Goal: Information Seeking & Learning: Learn about a topic

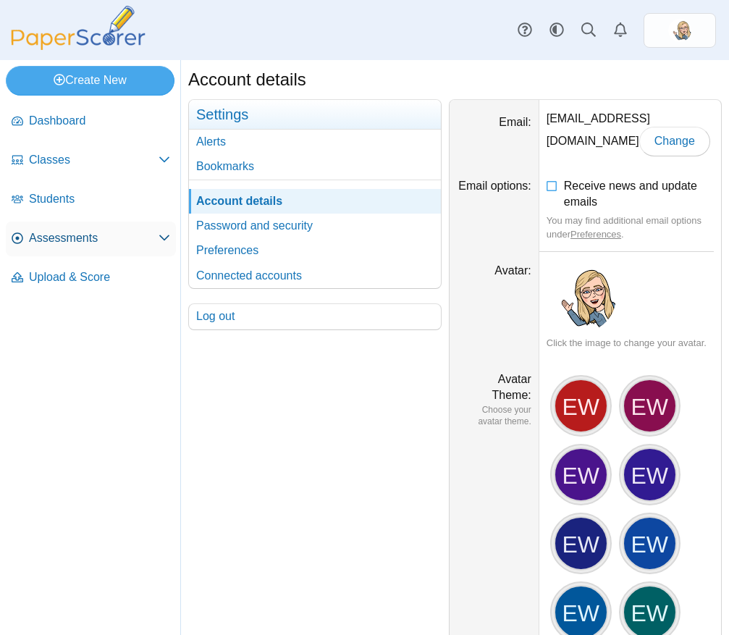
click at [108, 235] on span "Assessments" at bounding box center [94, 238] width 130 height 16
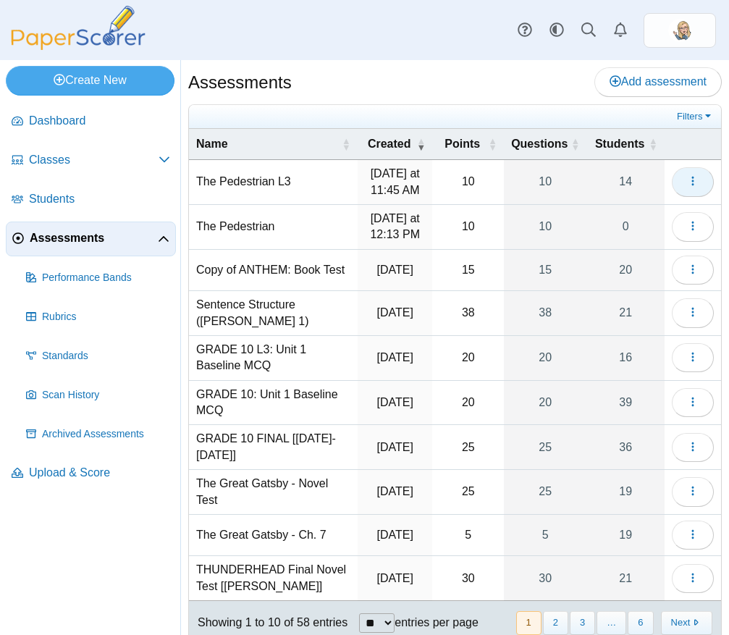
click at [675, 174] on button "button" at bounding box center [693, 181] width 42 height 29
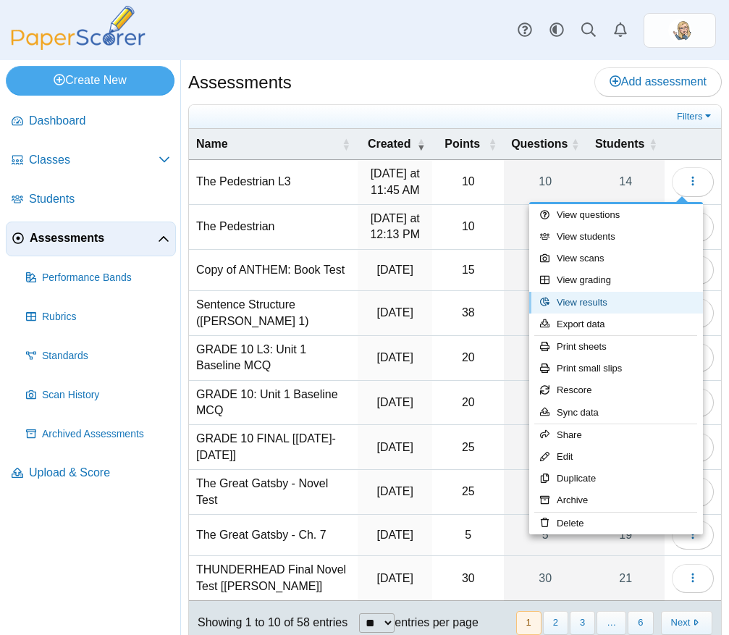
click at [593, 303] on link "View results" at bounding box center [616, 303] width 174 height 22
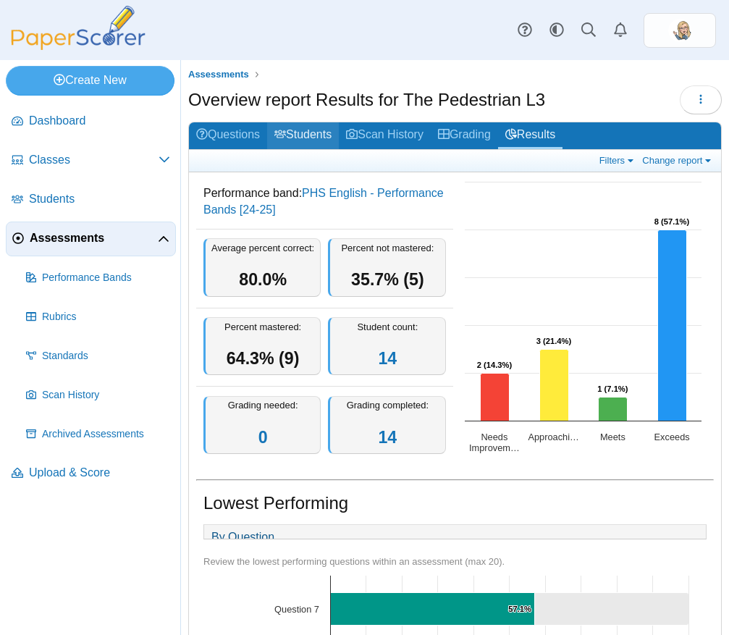
click at [312, 140] on link "Students" at bounding box center [303, 135] width 72 height 27
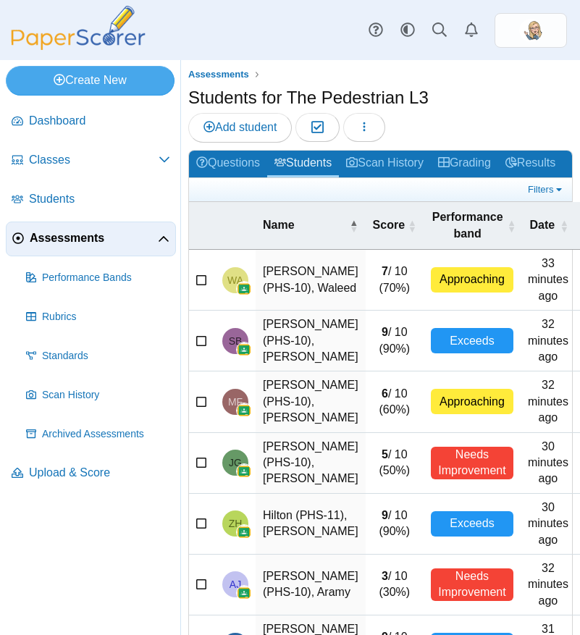
scroll to position [328, 0]
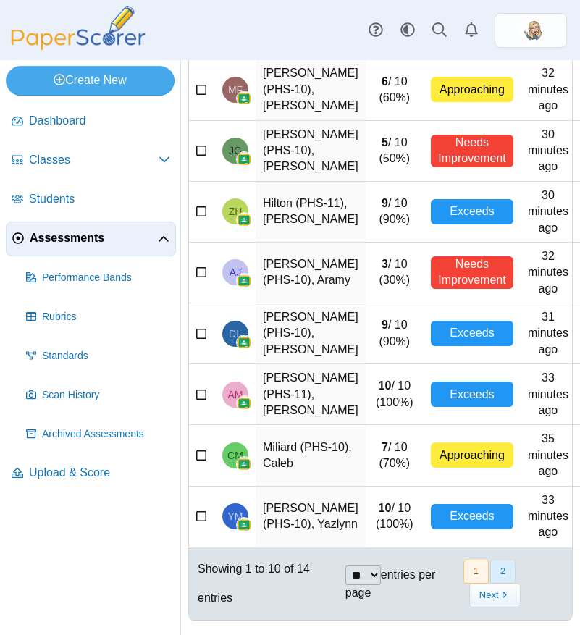
click at [498, 575] on button "2" at bounding box center [502, 571] width 25 height 24
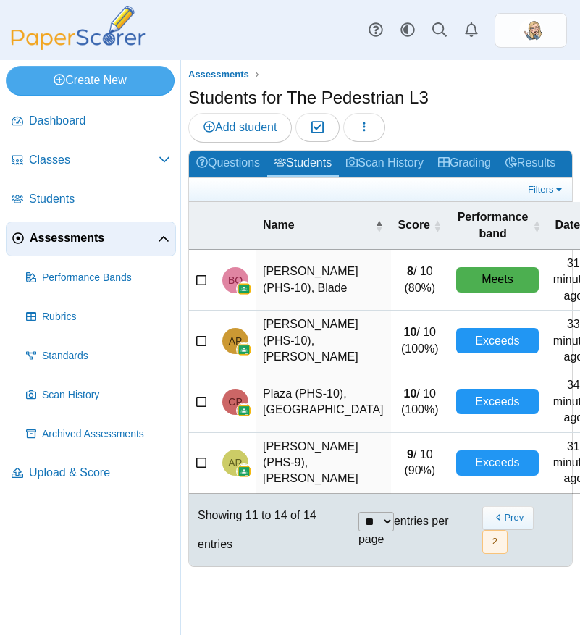
scroll to position [0, 0]
click at [366, 520] on select "** ** ** ***" at bounding box center [375, 522] width 35 height 20
select select "***"
click at [358, 512] on select "** ** ** ***" at bounding box center [375, 522] width 35 height 20
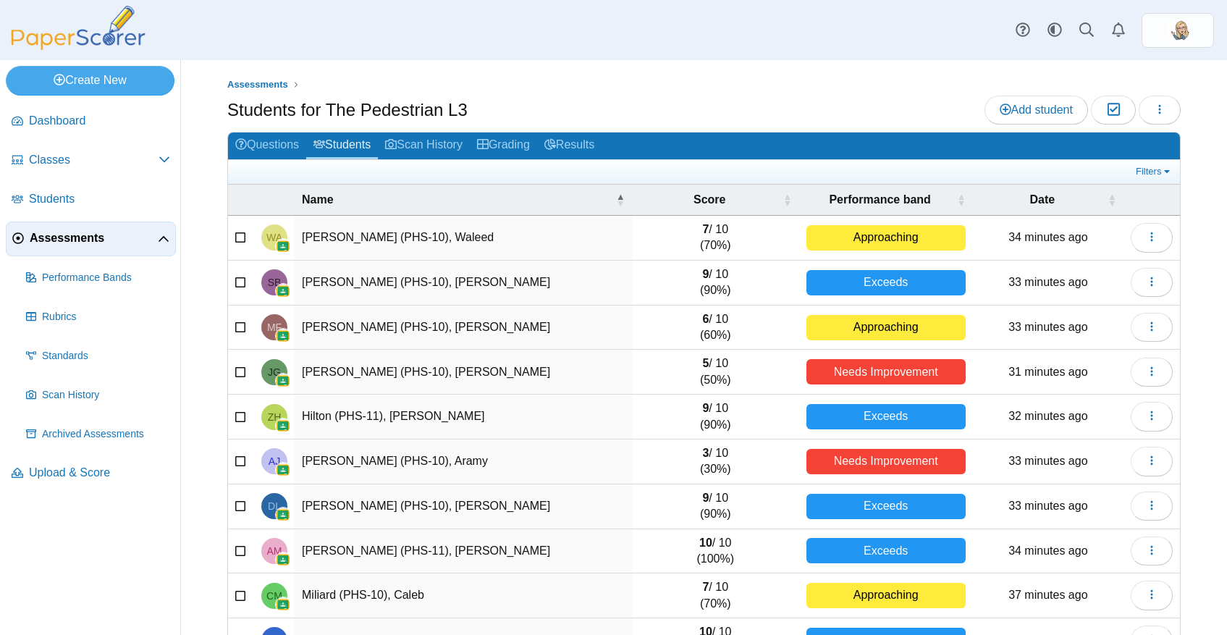
click at [265, 165] on ul at bounding box center [683, 171] width 897 height 14
click at [275, 132] on link "Questions" at bounding box center [267, 145] width 78 height 27
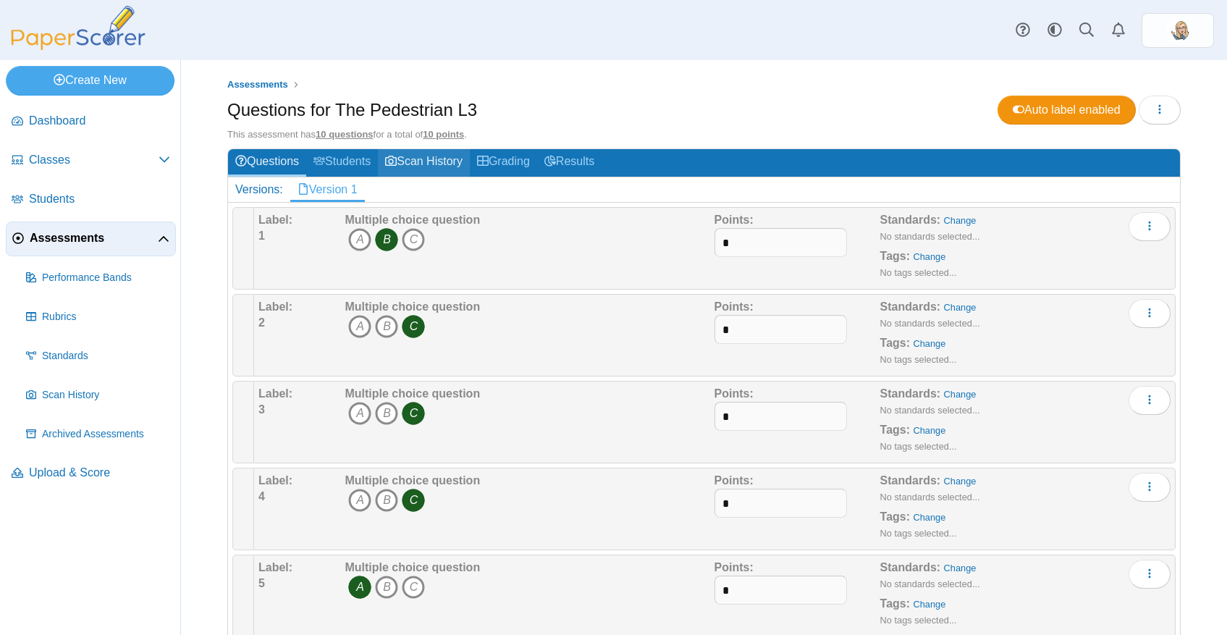
click at [442, 162] on link "Scan History" at bounding box center [424, 162] width 92 height 27
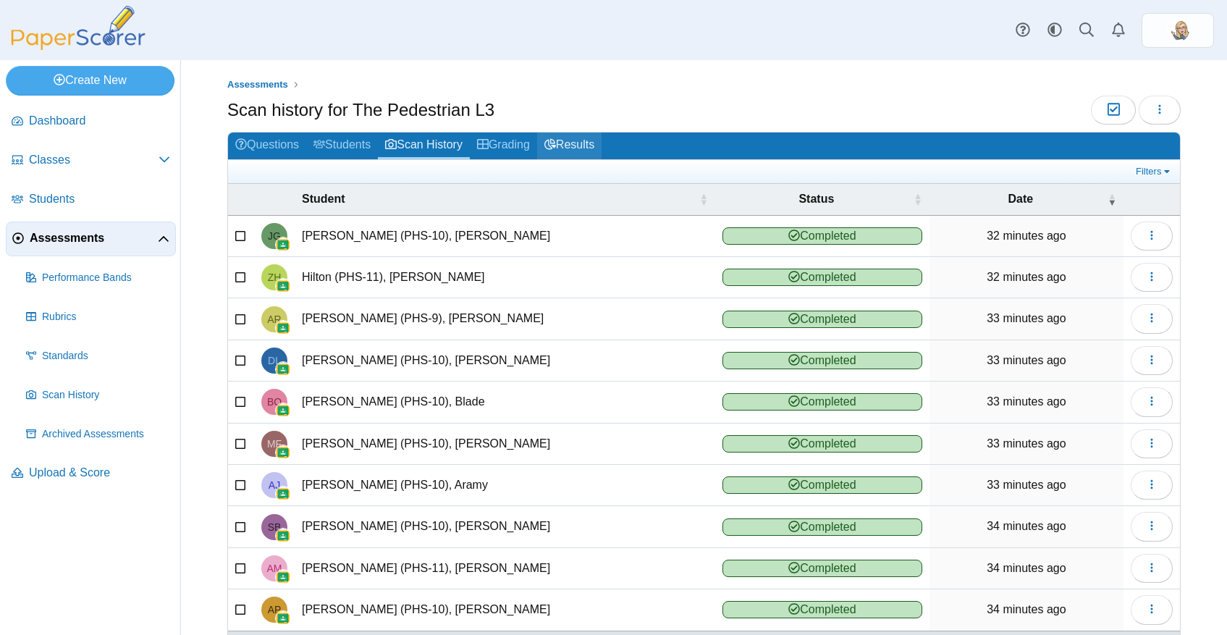
click at [579, 146] on link "Results" at bounding box center [569, 145] width 64 height 27
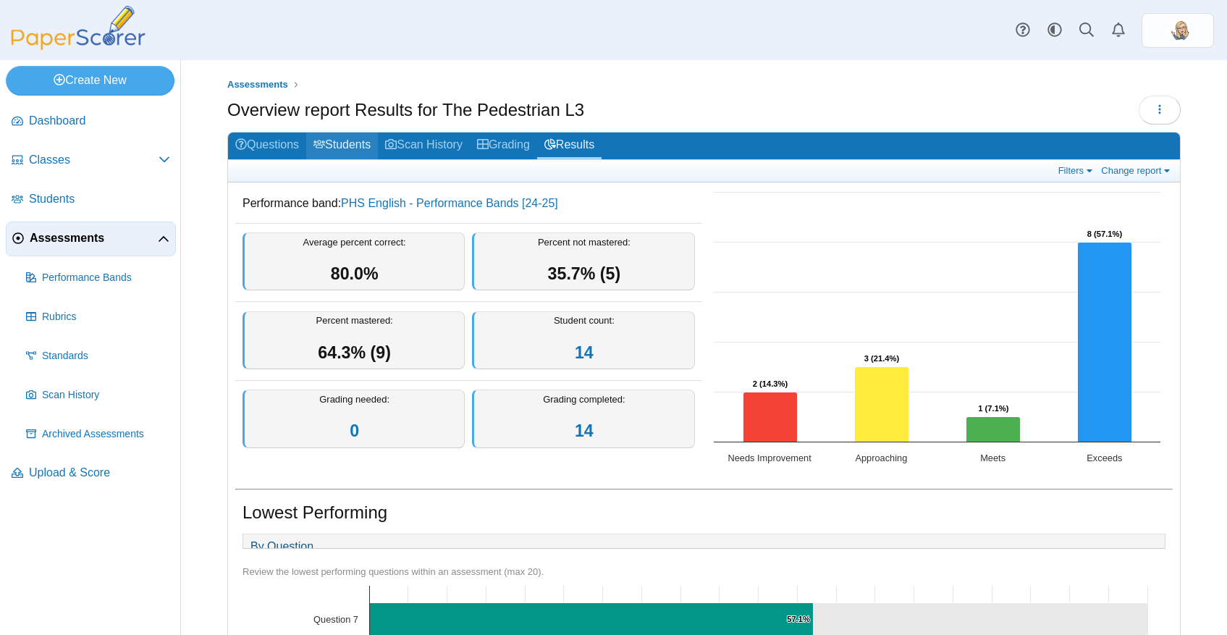
click at [365, 135] on link "Students" at bounding box center [342, 145] width 72 height 27
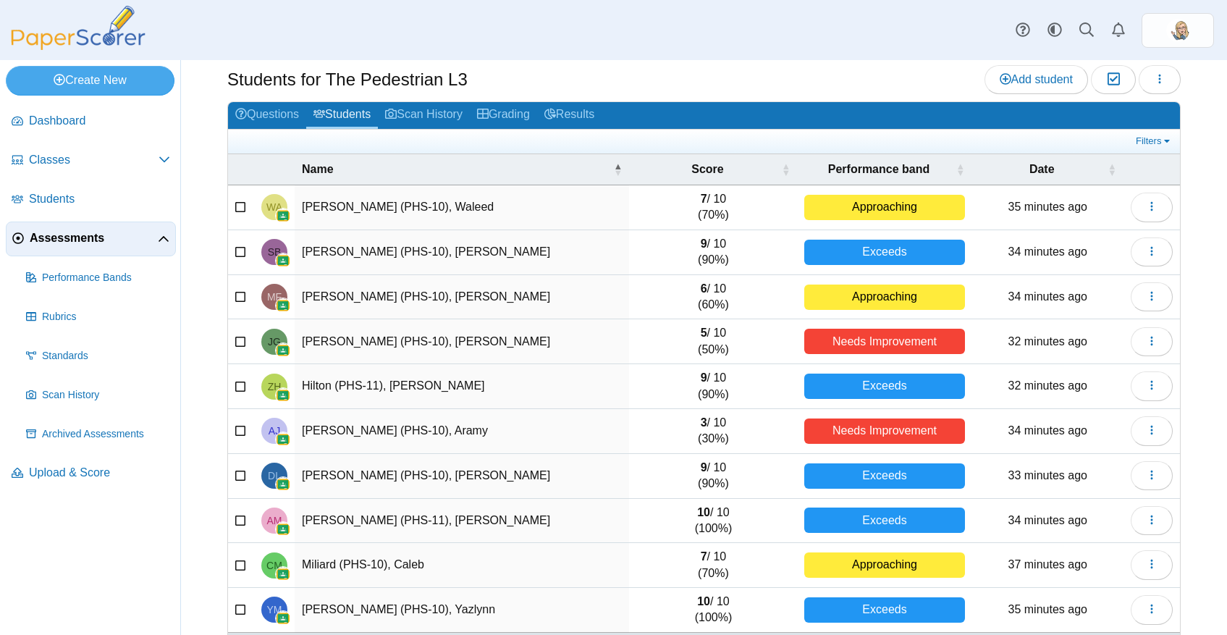
scroll to position [90, 0]
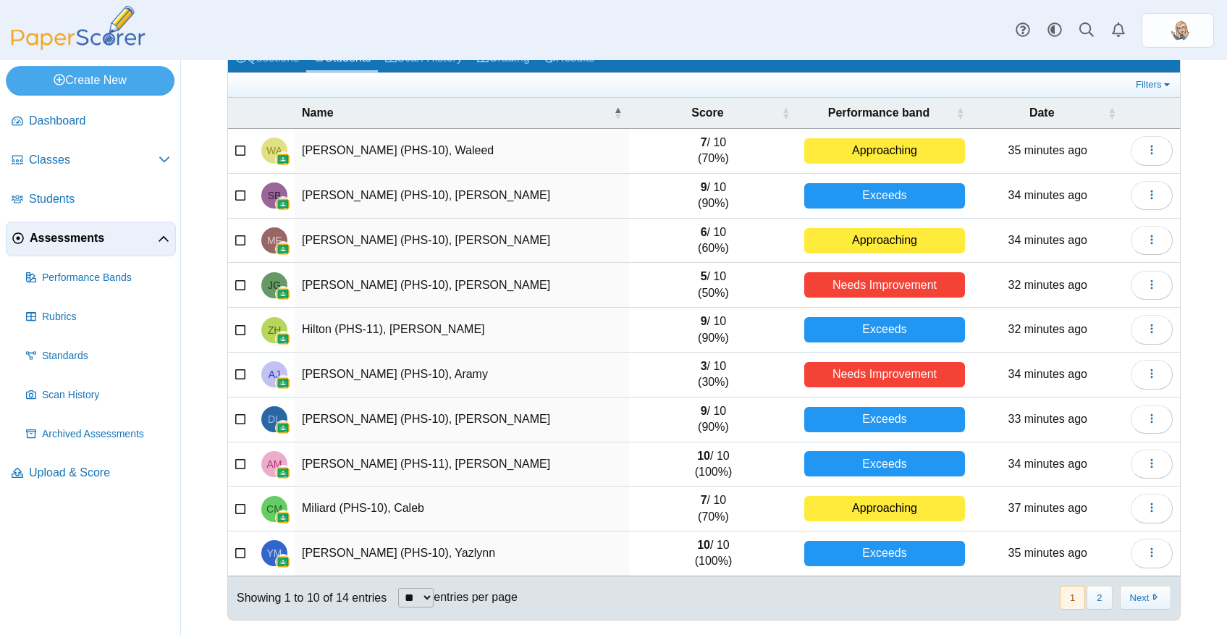
click at [422, 602] on select "** ** ** ***" at bounding box center [415, 598] width 35 height 20
select select "**"
click at [400, 588] on select "** ** ** ***" at bounding box center [415, 598] width 35 height 20
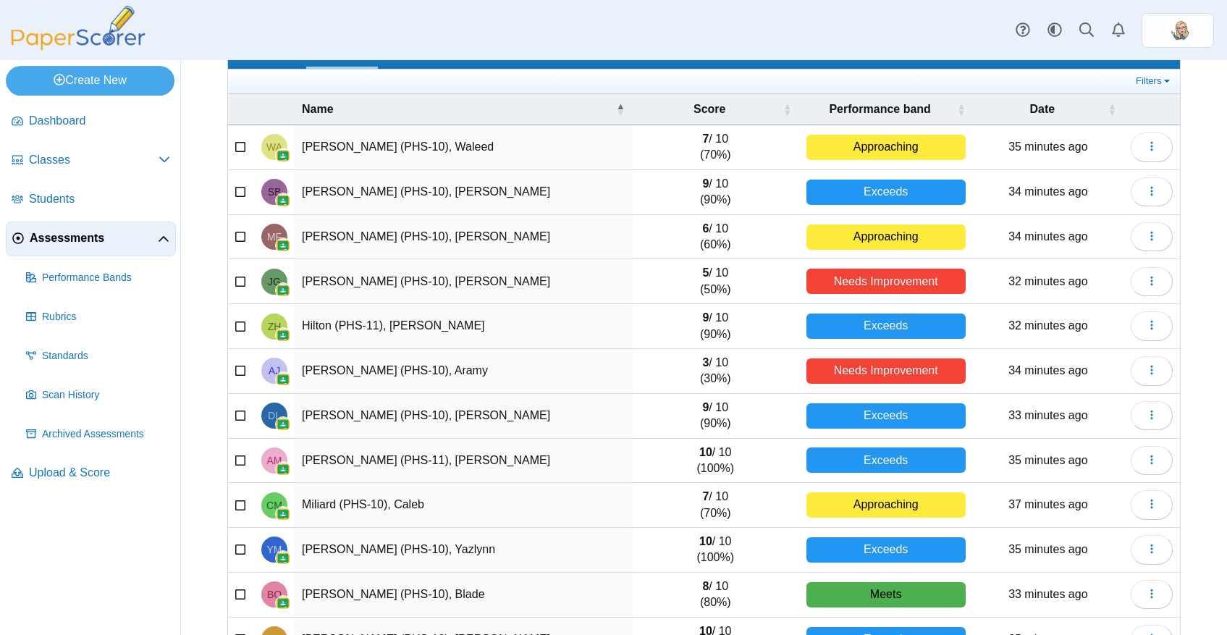
scroll to position [106, 0]
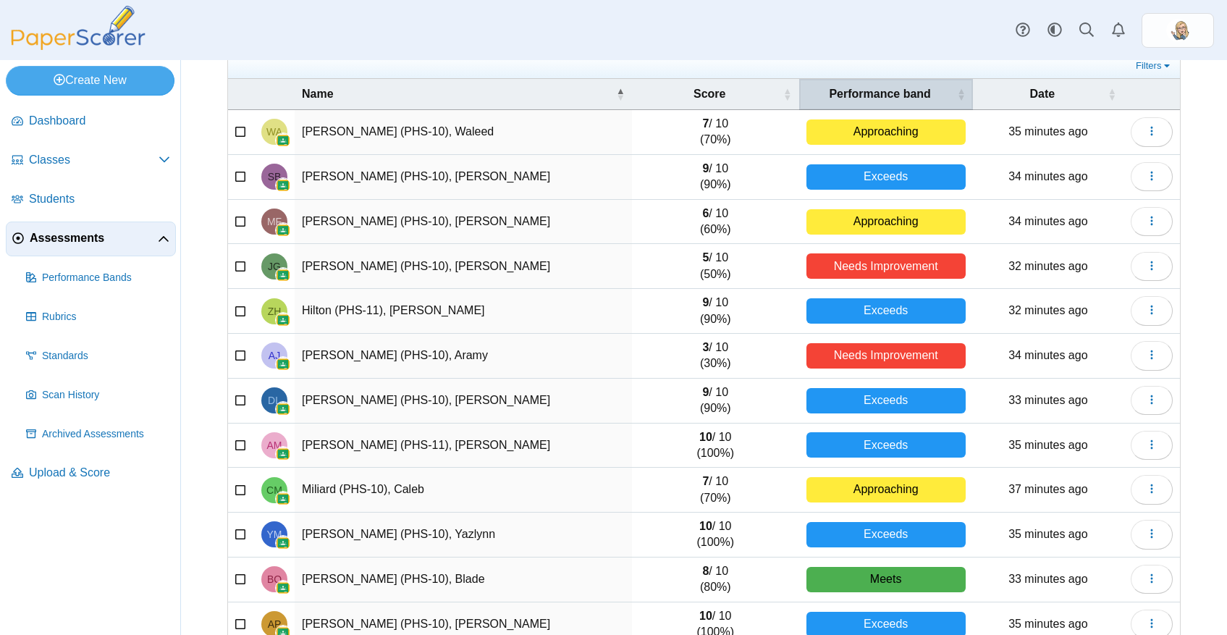
click at [927, 81] on th "Performance band" at bounding box center [886, 94] width 174 height 31
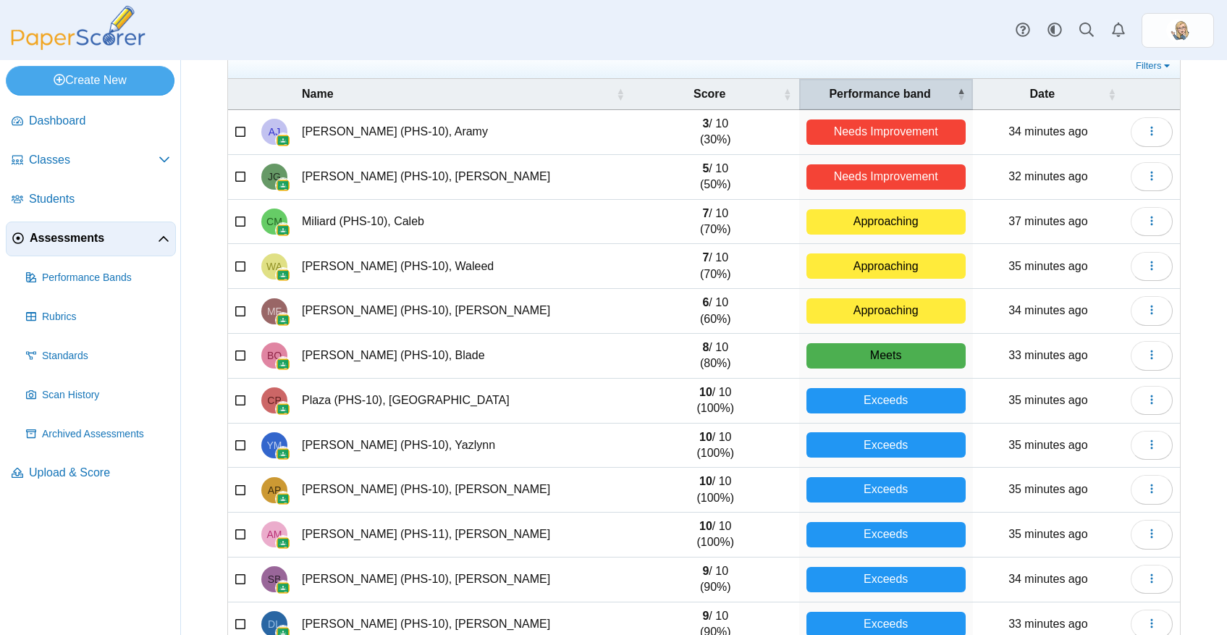
click at [926, 83] on th "Performance band" at bounding box center [886, 94] width 174 height 31
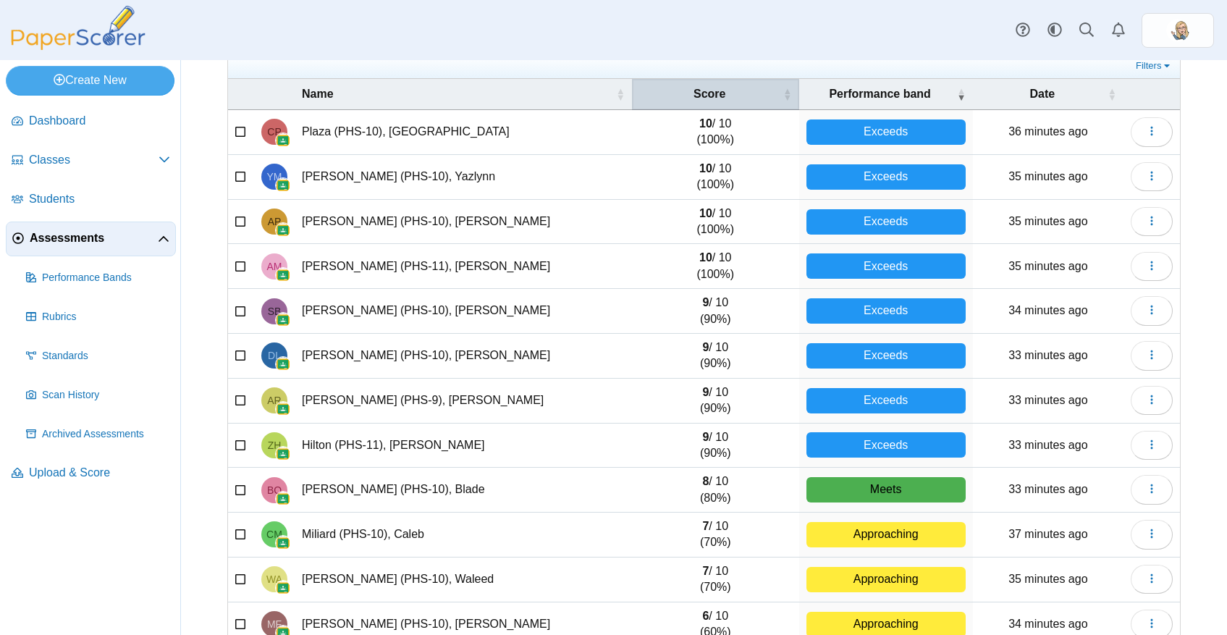
click at [727, 90] on span "Score" at bounding box center [709, 94] width 141 height 16
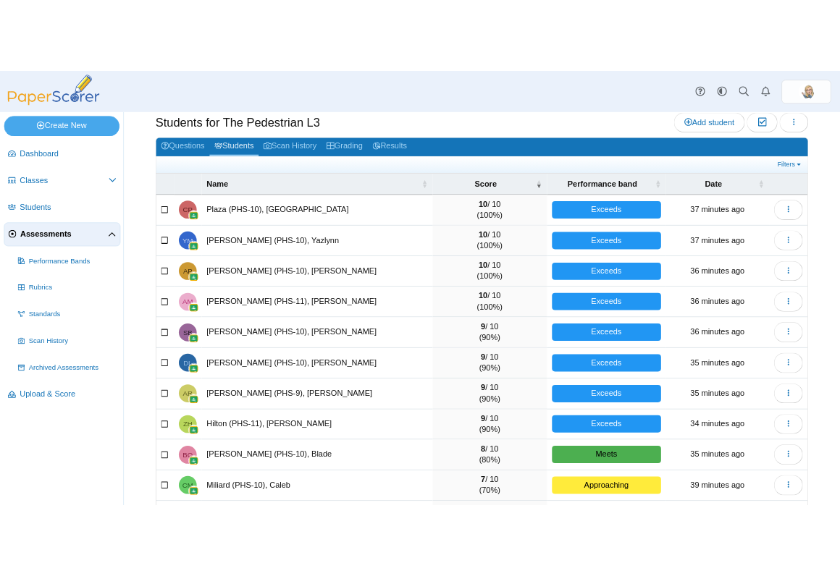
scroll to position [0, 0]
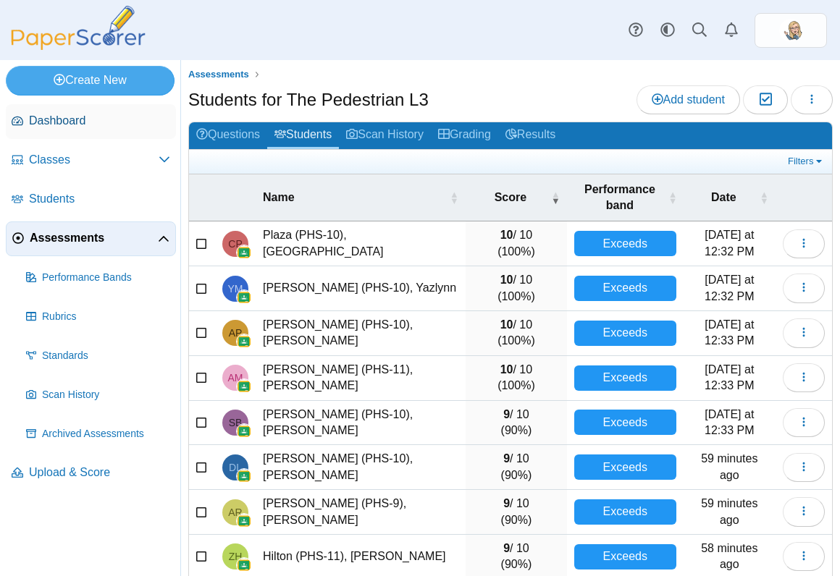
click at [109, 127] on span "Dashboard" at bounding box center [99, 121] width 141 height 16
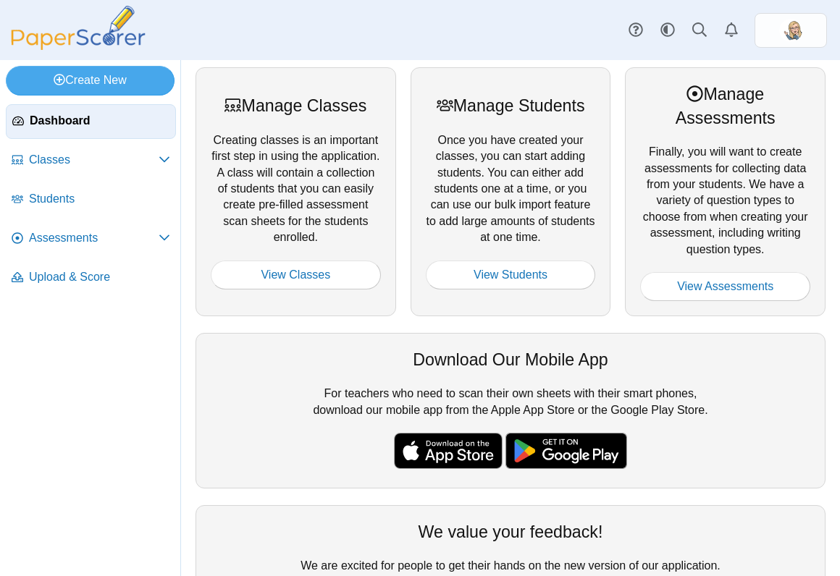
click at [54, 127] on span "Dashboard" at bounding box center [100, 121] width 140 height 16
click at [64, 117] on span "Dashboard" at bounding box center [100, 121] width 140 height 16
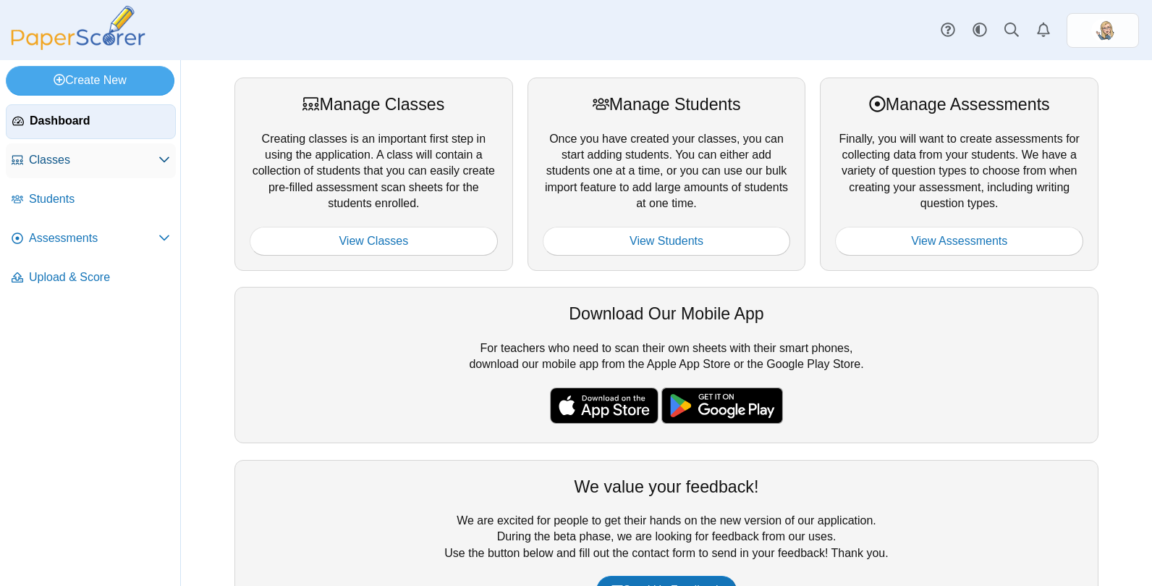
click at [64, 165] on span "Classes" at bounding box center [94, 160] width 130 height 16
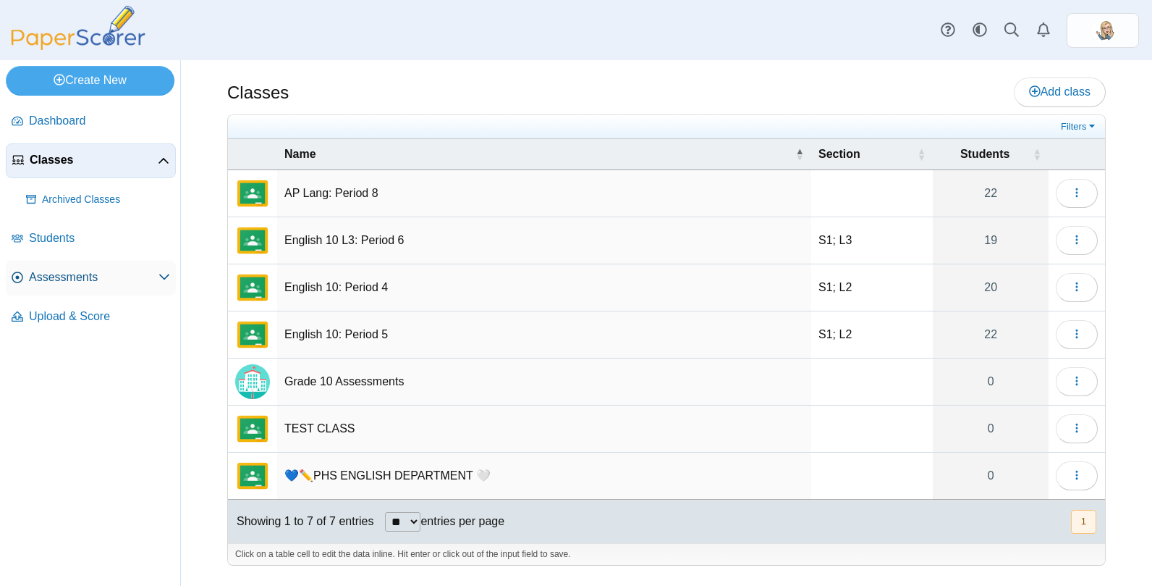
click at [83, 285] on link "Assessments" at bounding box center [91, 278] width 170 height 35
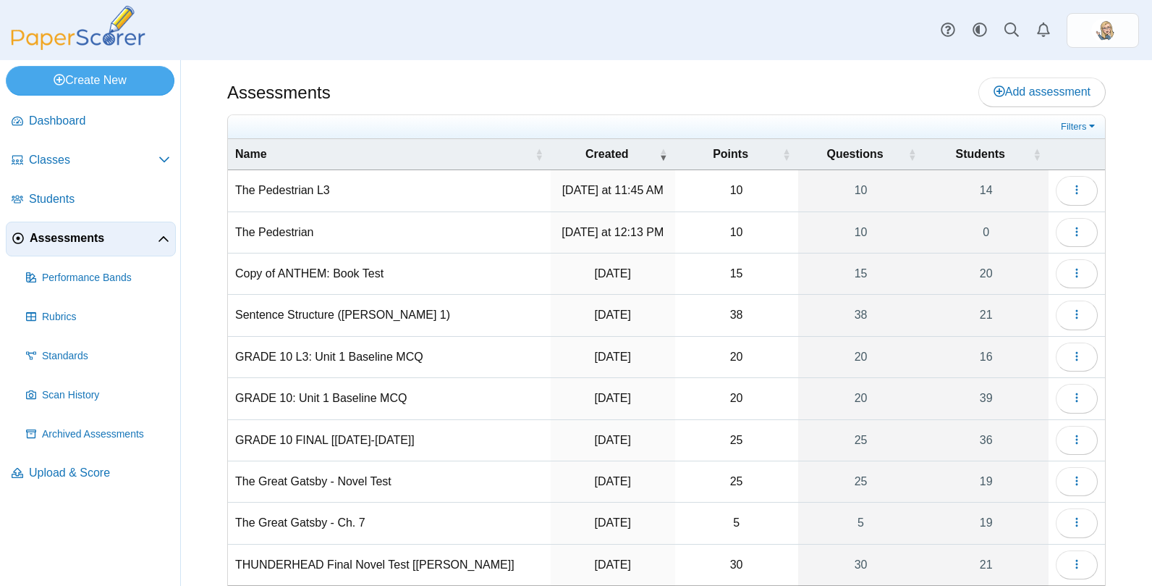
click at [1097, 178] on div "Assessments Add assessment 10" at bounding box center [666, 322] width 971 height 525
click at [1071, 180] on button "button" at bounding box center [1077, 190] width 42 height 29
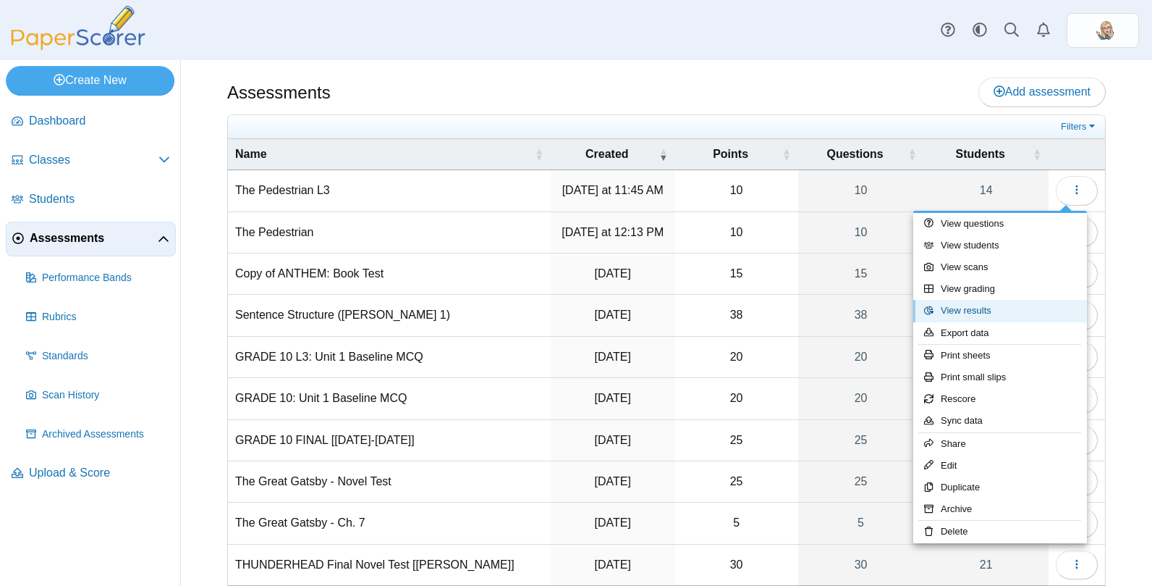
click at [966, 315] on link "View results" at bounding box center [1000, 311] width 174 height 22
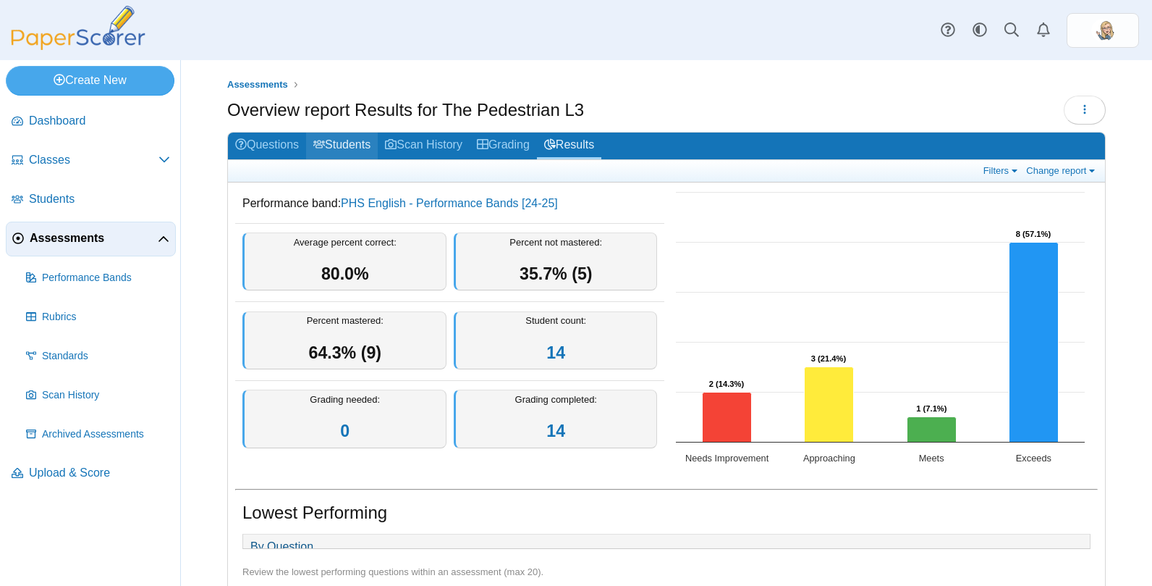
click at [353, 153] on link "Students" at bounding box center [342, 145] width 72 height 27
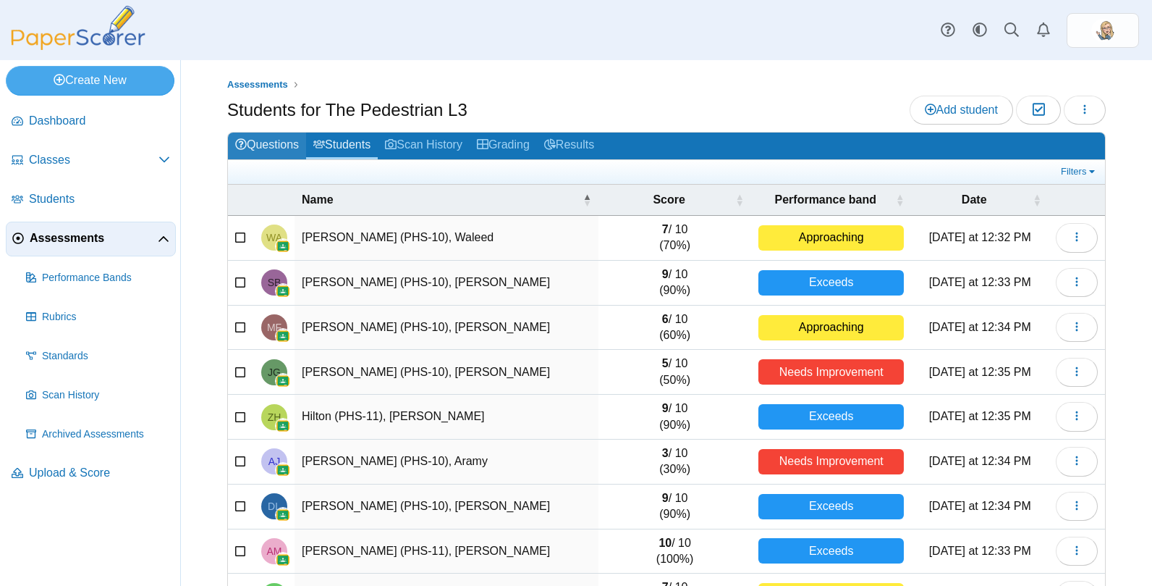
click at [277, 148] on link "Questions" at bounding box center [267, 145] width 78 height 27
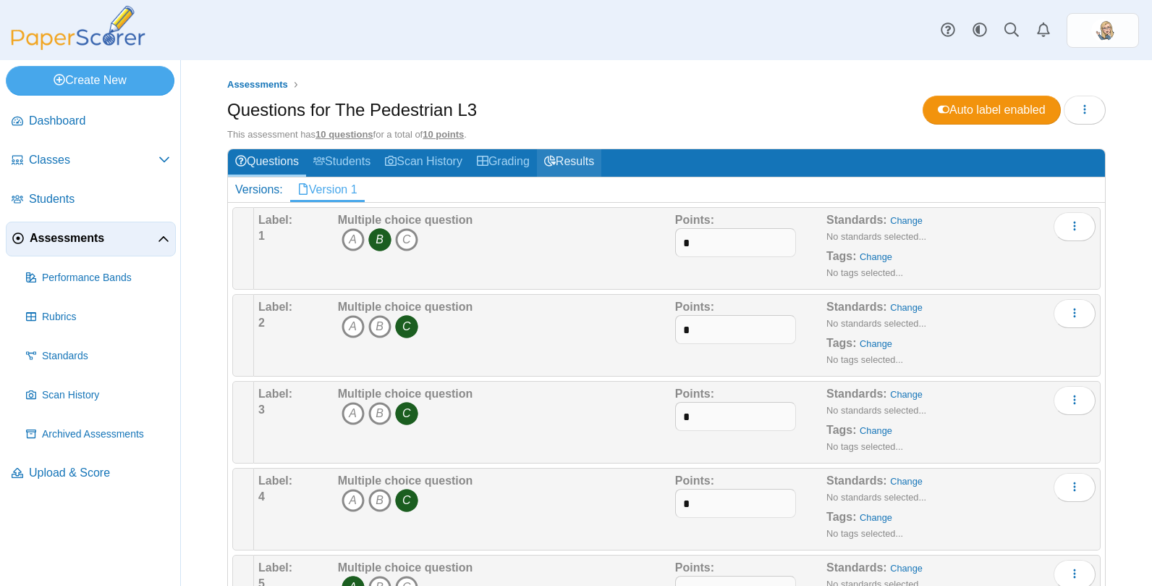
click at [556, 162] on icon at bounding box center [550, 161] width 12 height 12
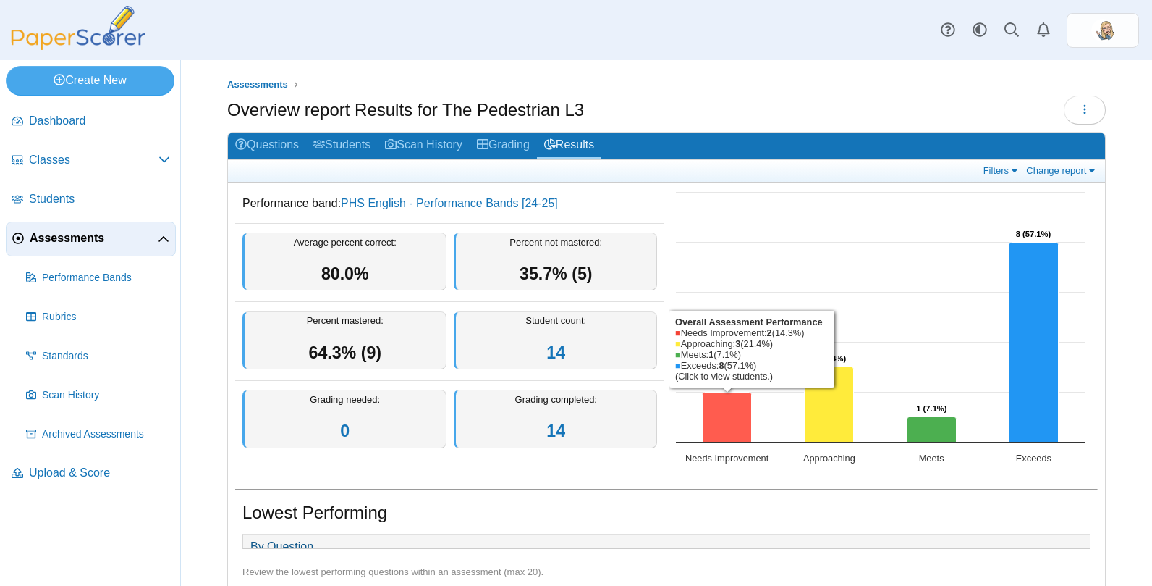
click at [722, 421] on icon "Needs Improvement, 2. Overall Assessment Performance." at bounding box center [727, 417] width 49 height 50
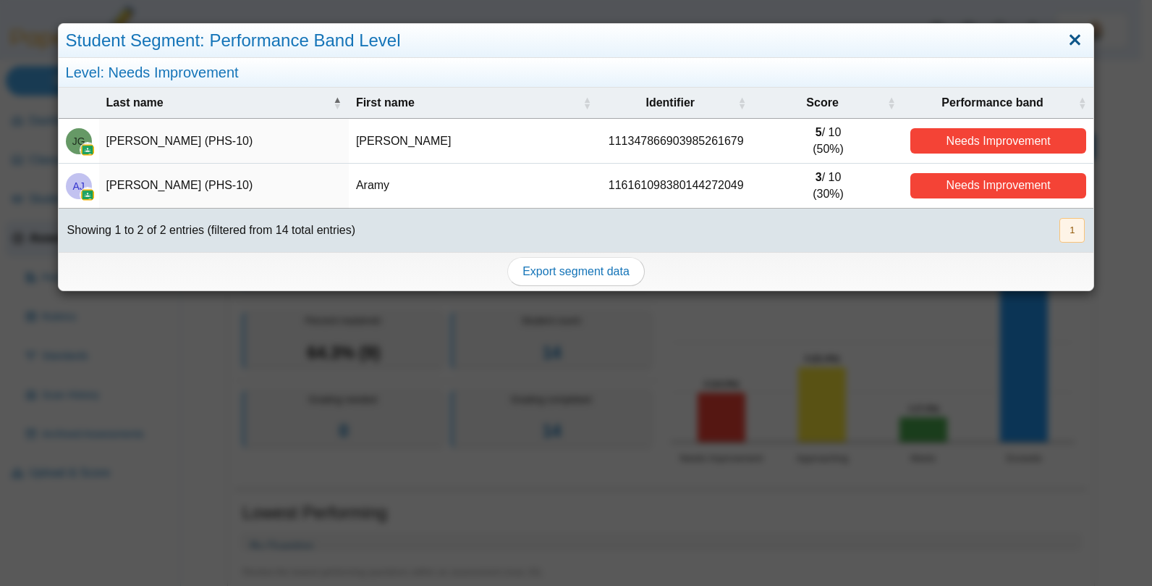
click at [1070, 35] on link "Close" at bounding box center [1076, 40] width 22 height 25
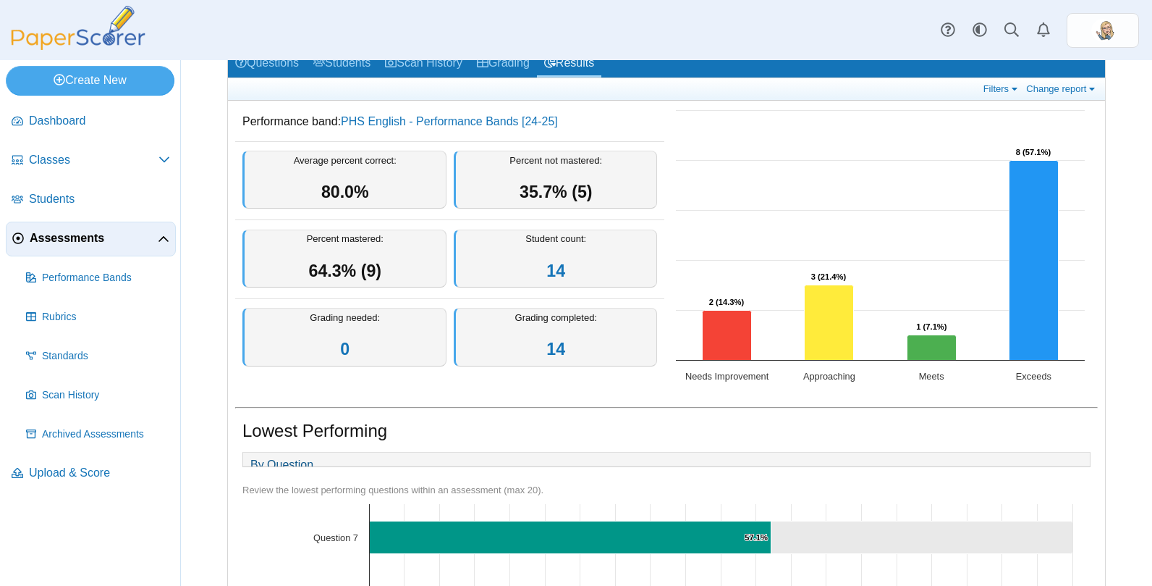
scroll to position [56, 0]
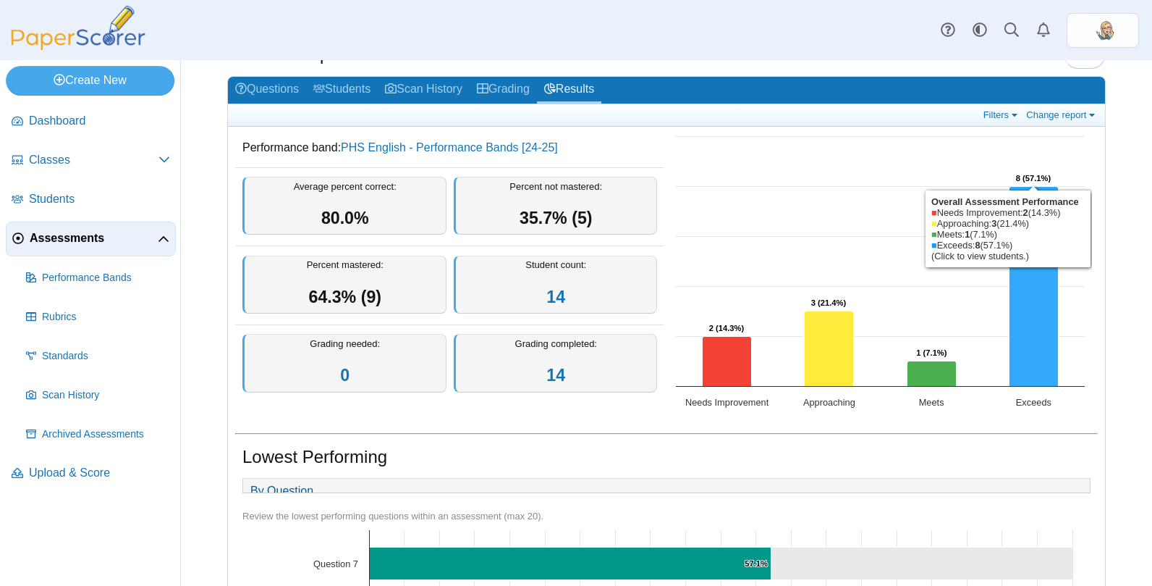
click at [1097, 409] on div "Assessments Overview report Results for The Pedestrian L3 Loading… 0" at bounding box center [666, 266] width 971 height 525
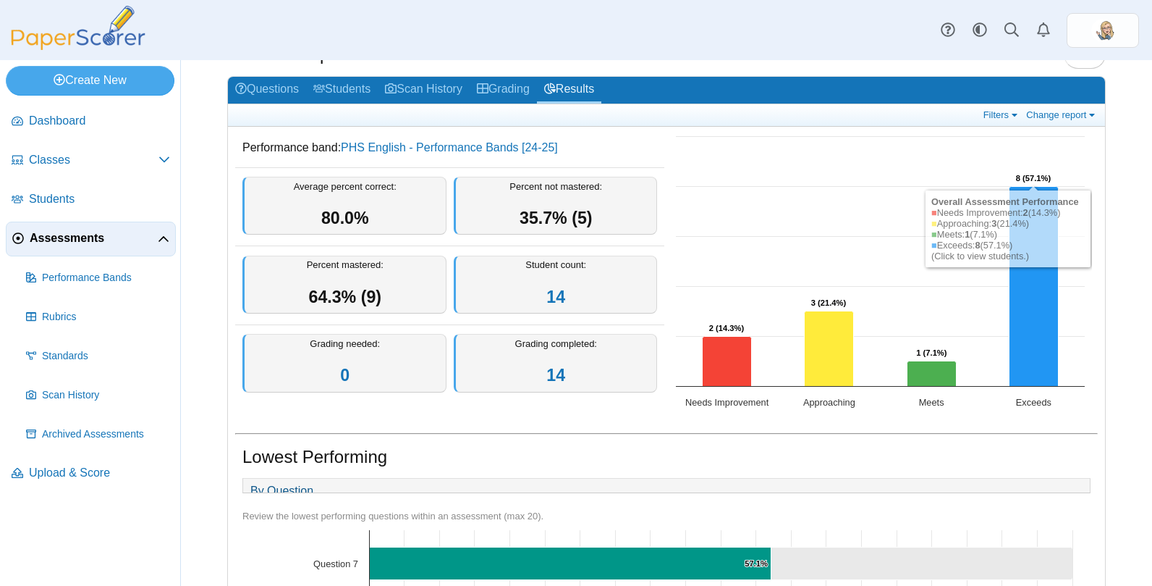
click at [38, 248] on link "Assessments" at bounding box center [91, 238] width 170 height 35
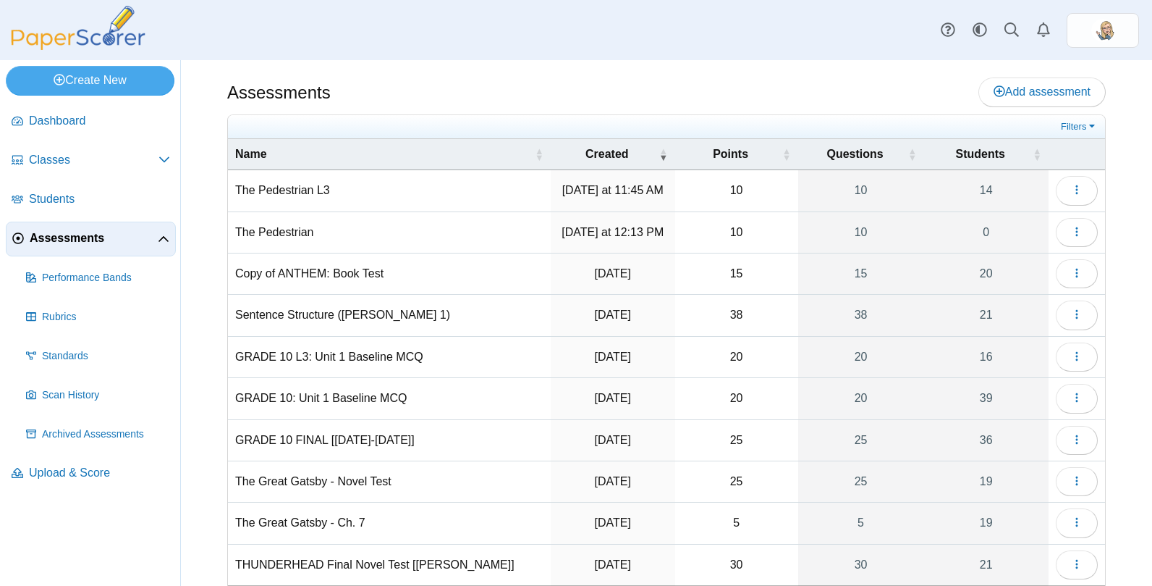
click at [561, 76] on div "Assessments Add assessment 10" at bounding box center [666, 322] width 971 height 525
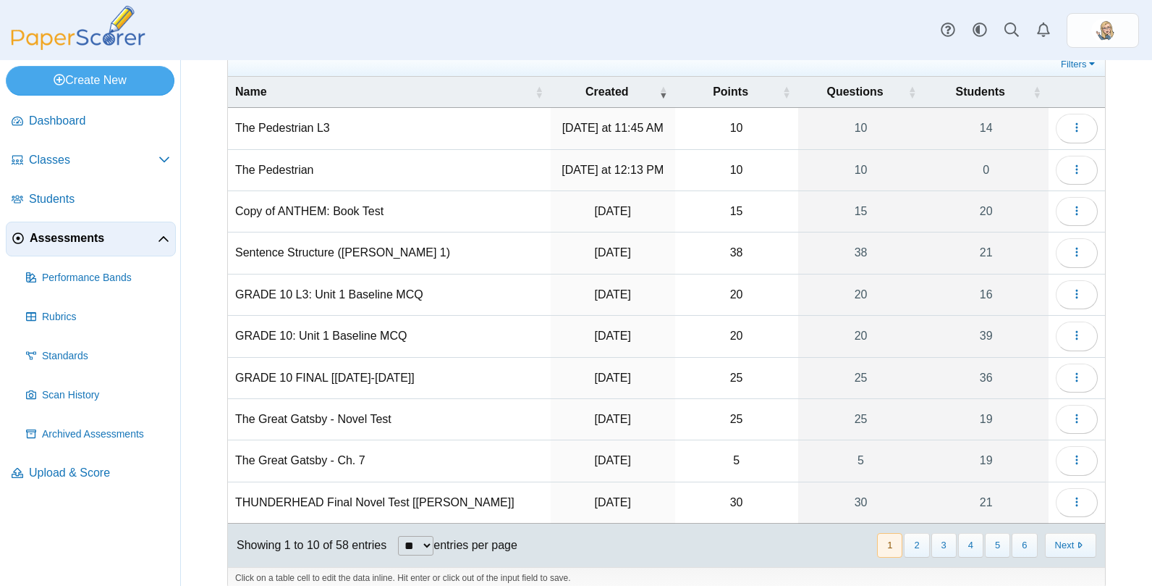
scroll to position [80, 0]
